Goal: Task Accomplishment & Management: Manage account settings

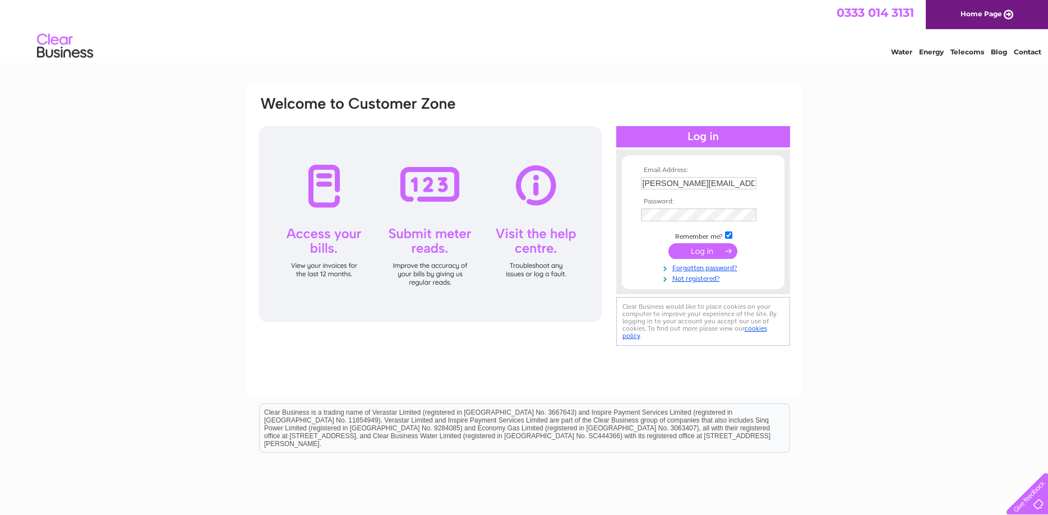
click at [696, 256] on input "submit" at bounding box center [703, 251] width 69 height 16
click at [717, 250] on input "submit" at bounding box center [703, 251] width 69 height 16
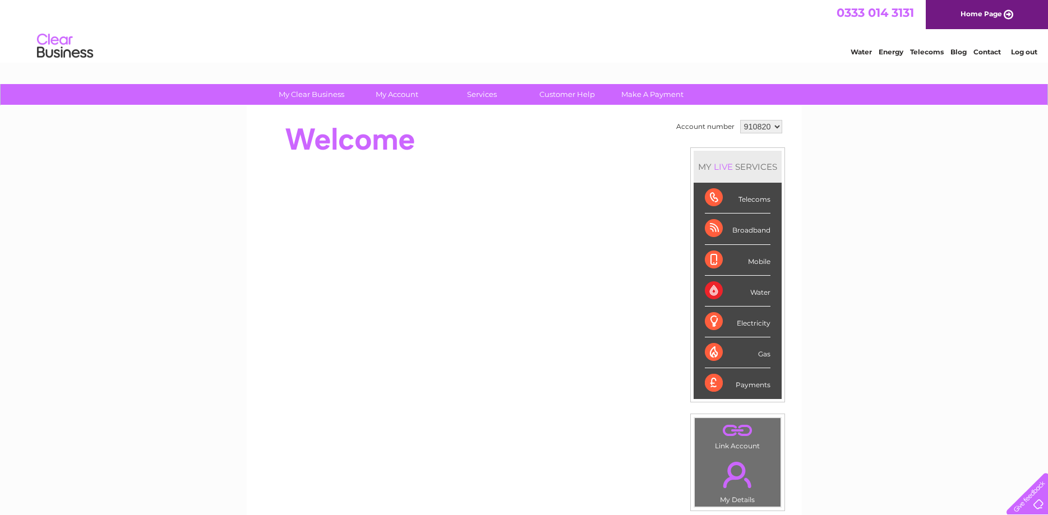
click at [740, 120] on select "910820 926342 934718 968887 980515 980517 980518 980519 980520 981731" at bounding box center [761, 126] width 42 height 13
click at [556, 94] on link "Customer Help" at bounding box center [567, 94] width 93 height 21
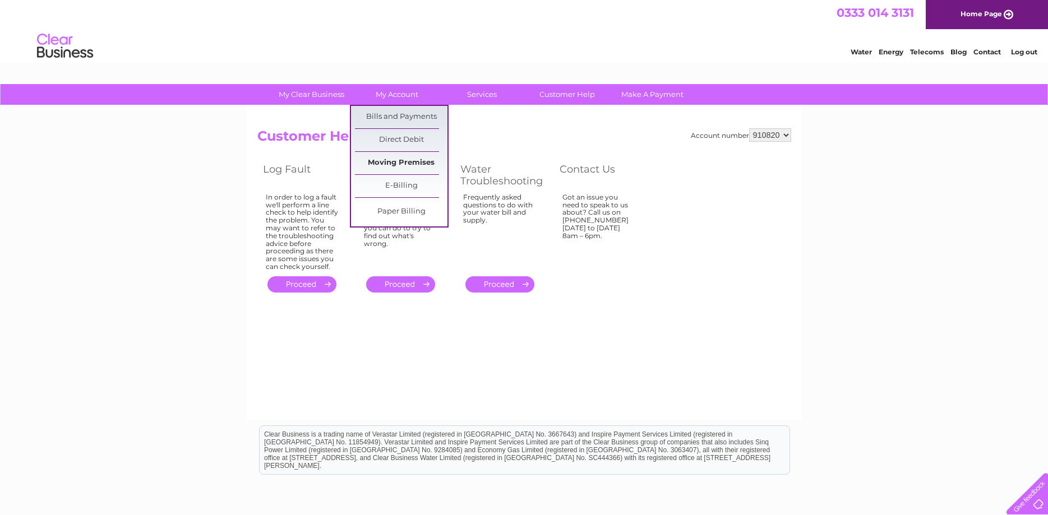
click at [412, 159] on link "Moving Premises" at bounding box center [401, 163] width 93 height 22
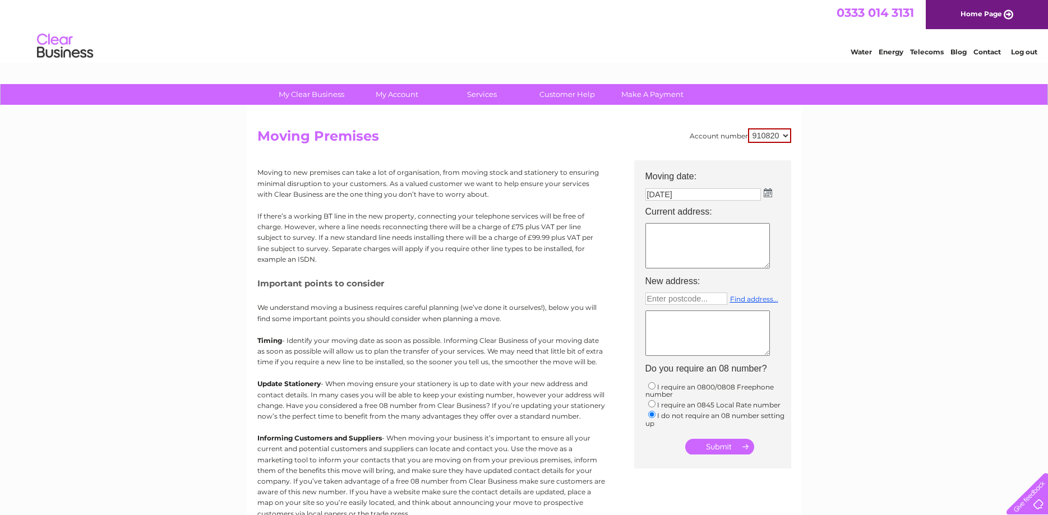
click at [748, 128] on select "910820 926342 934718 968887 980515 980517 980518 980519 980520 981731" at bounding box center [769, 135] width 43 height 15
